Goal: Navigation & Orientation: Find specific page/section

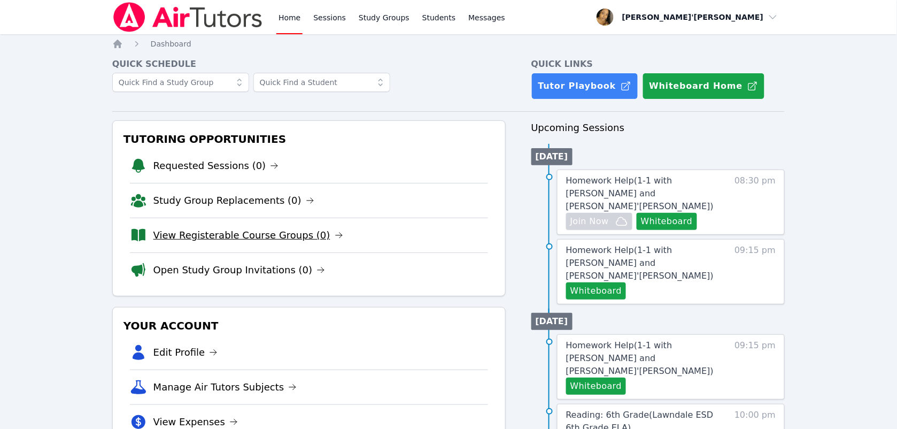
click at [190, 239] on link "View Registerable Course Groups (0)" at bounding box center [248, 235] width 190 height 15
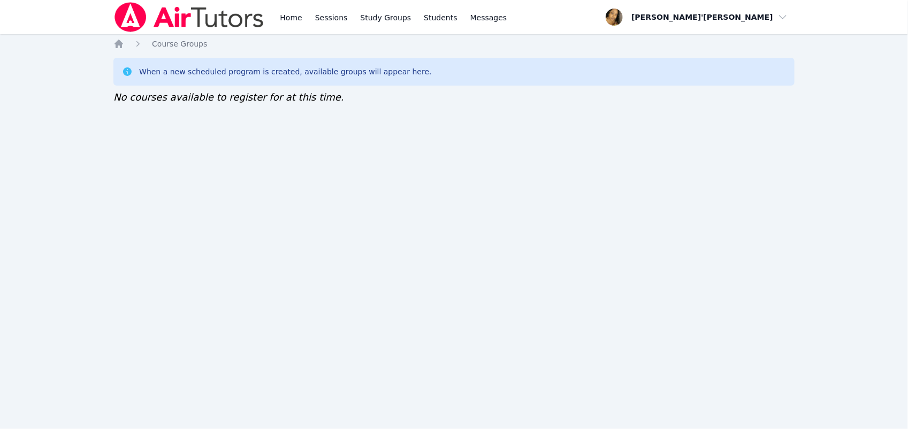
click at [713, 285] on div "Home Sessions Study Groups Students Messages Open user menu Lee'Tayna Hostick O…" at bounding box center [454, 214] width 908 height 429
click at [328, 36] on div "Home Sessions Study Groups Students Messages Open user menu Lee'Tayna Hostick O…" at bounding box center [454, 214] width 908 height 429
click at [296, 18] on link "Home" at bounding box center [291, 17] width 26 height 34
